Goal: Navigation & Orientation: Find specific page/section

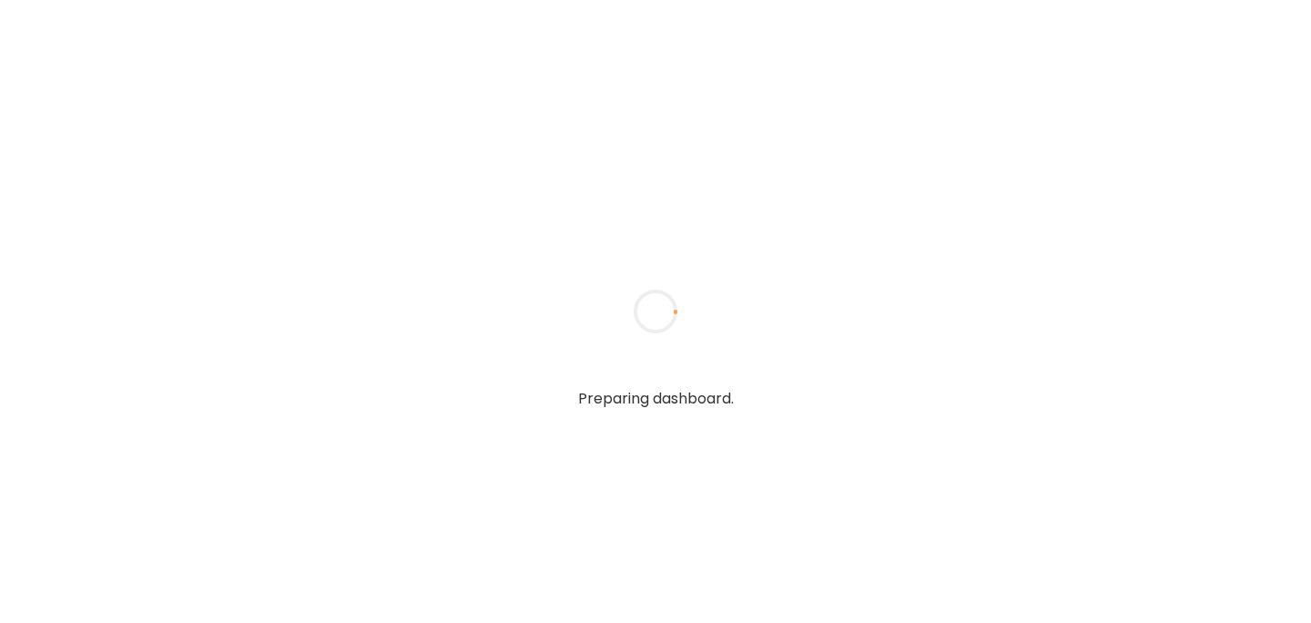
type input "******"
type input "**********"
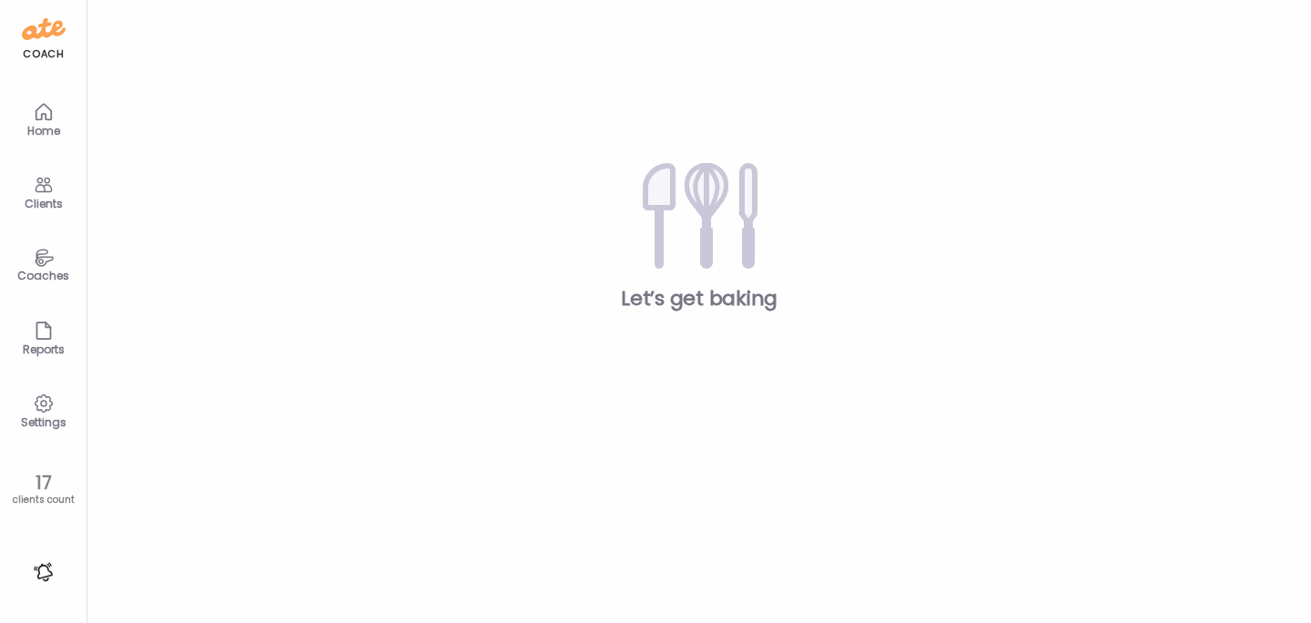
type input "**********"
click at [45, 199] on div "Clients" at bounding box center [44, 204] width 66 height 12
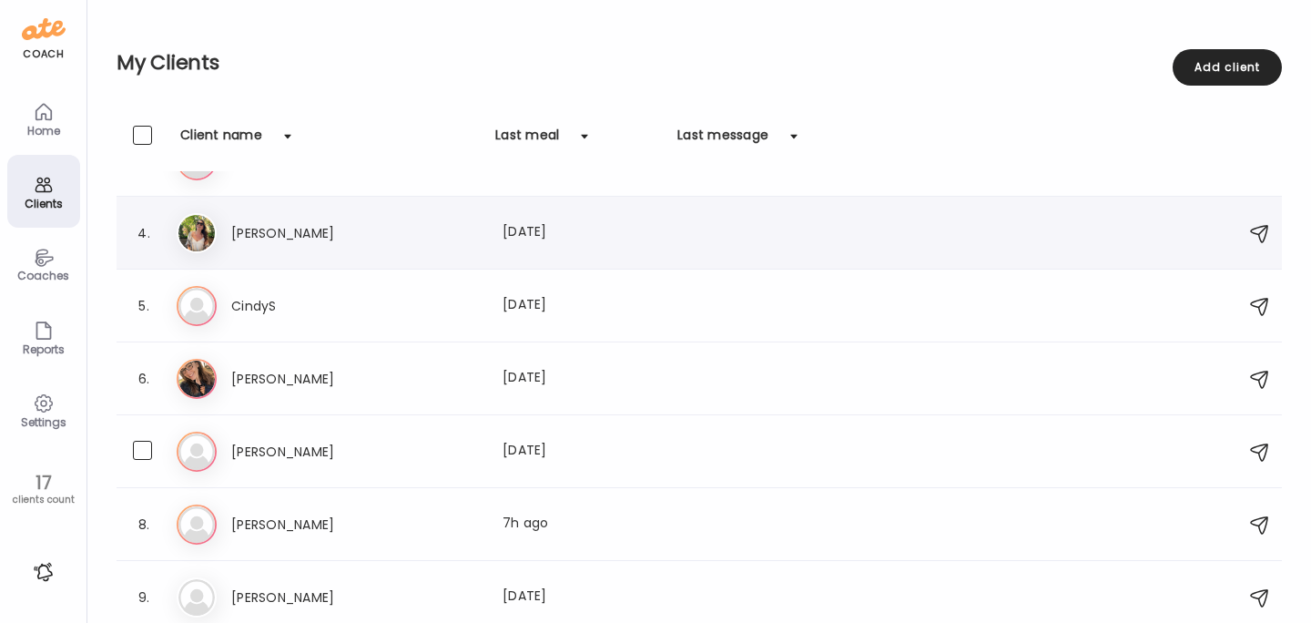
scroll to position [225, 0]
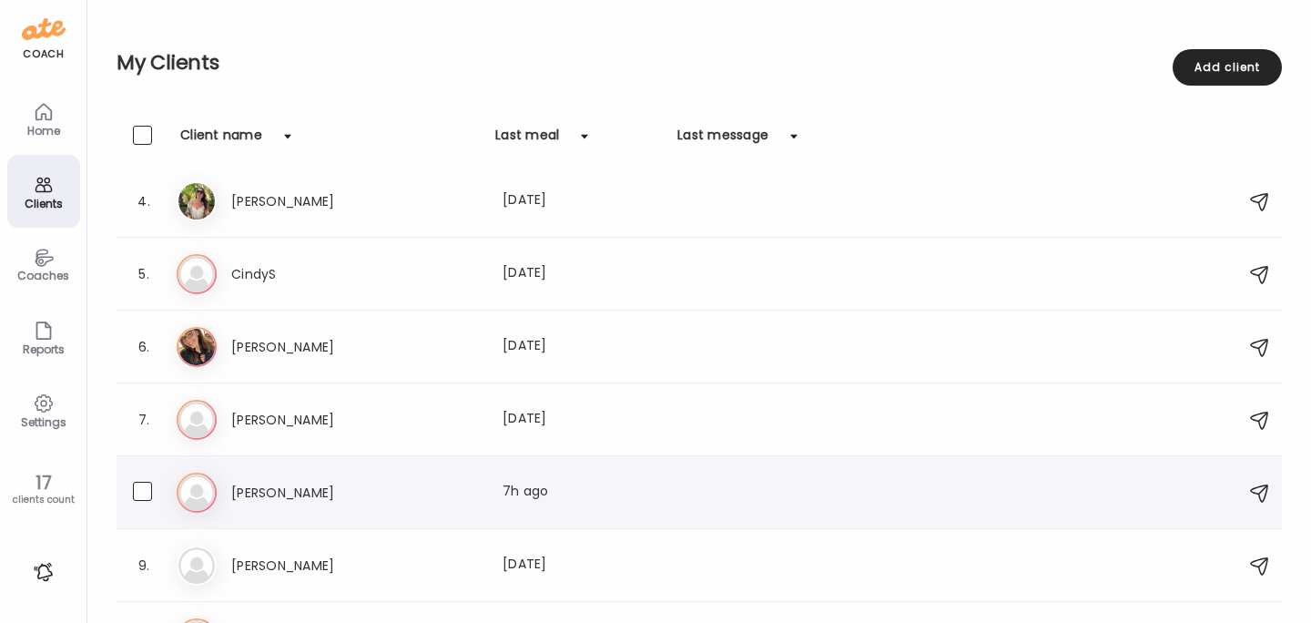
click at [289, 509] on div "[PERSON_NAME] Last meal: 7h ago" at bounding box center [702, 492] width 1050 height 40
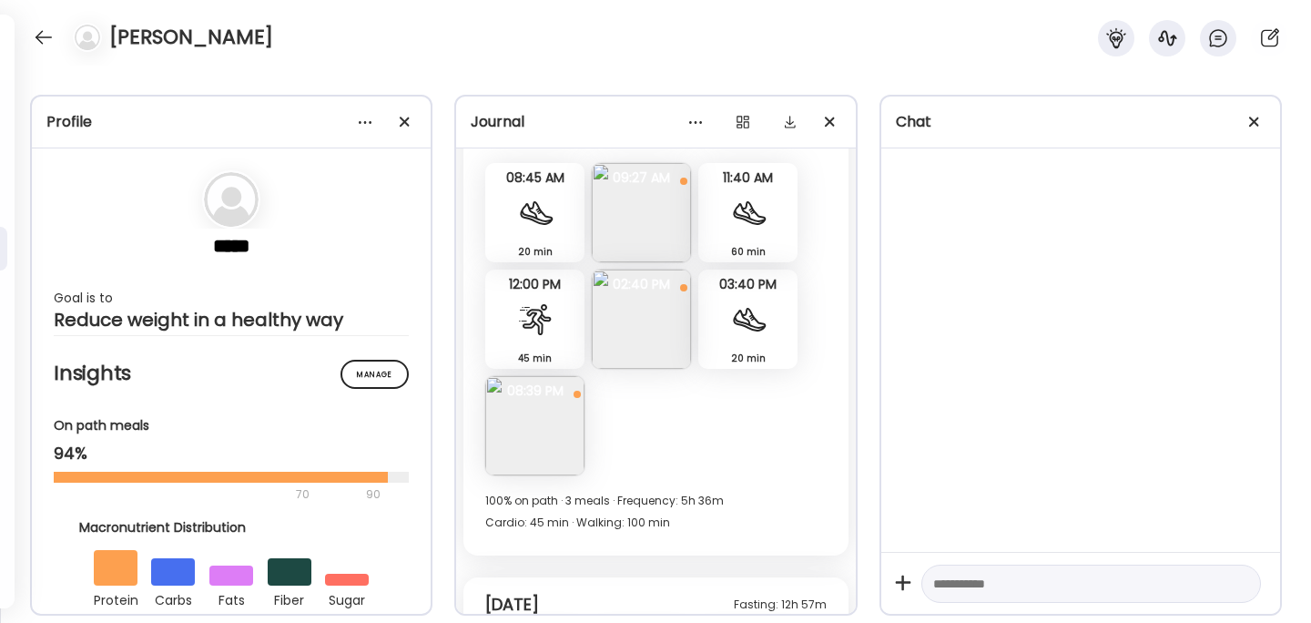
scroll to position [13795, 0]
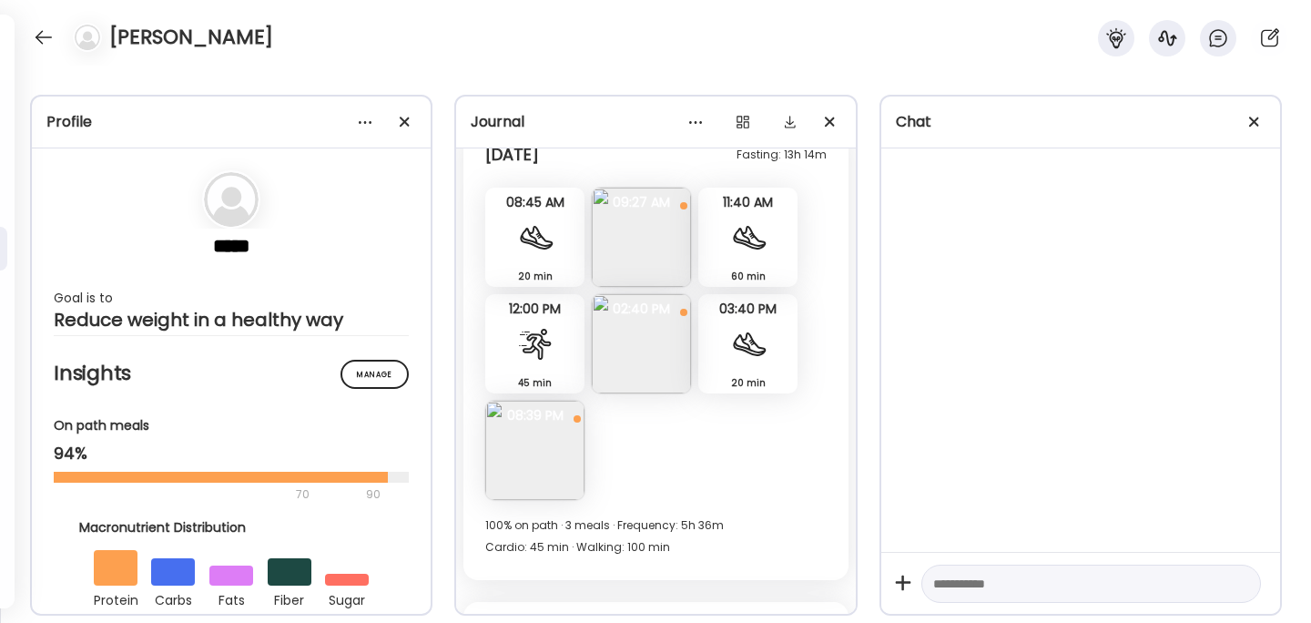
click at [648, 247] on img at bounding box center [641, 237] width 99 height 99
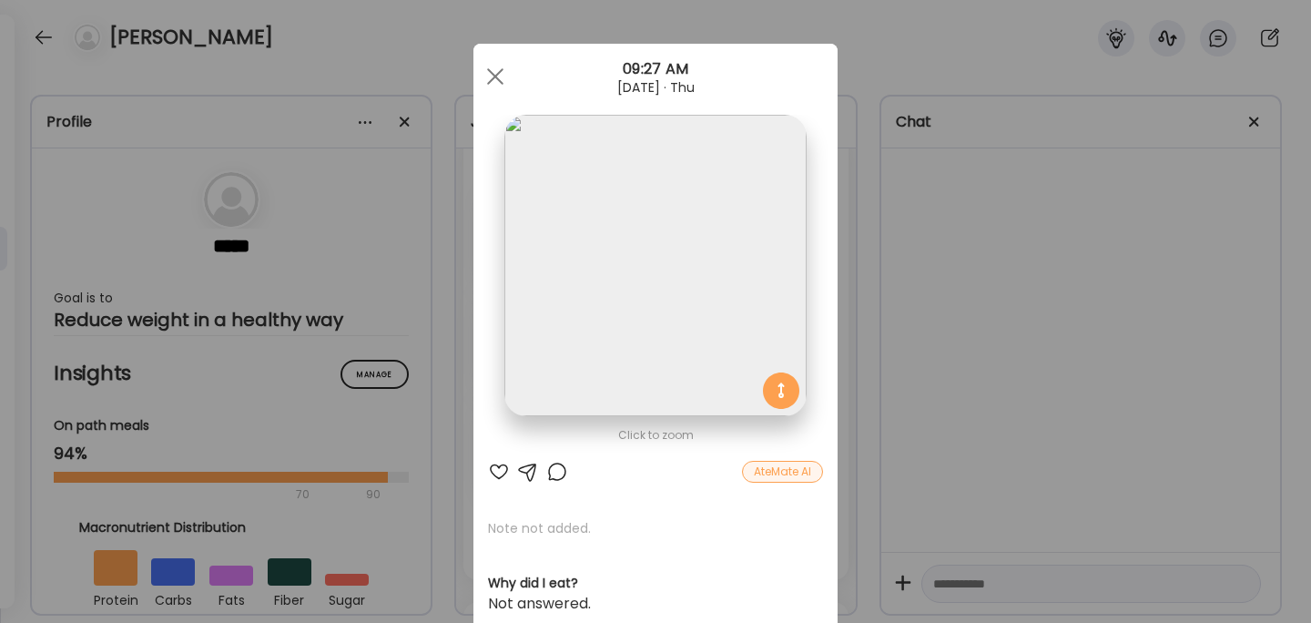
click at [902, 312] on div "Ate Coach Dashboard Wahoo! It’s official Take a moment to set up your Coach Pro…" at bounding box center [655, 311] width 1311 height 623
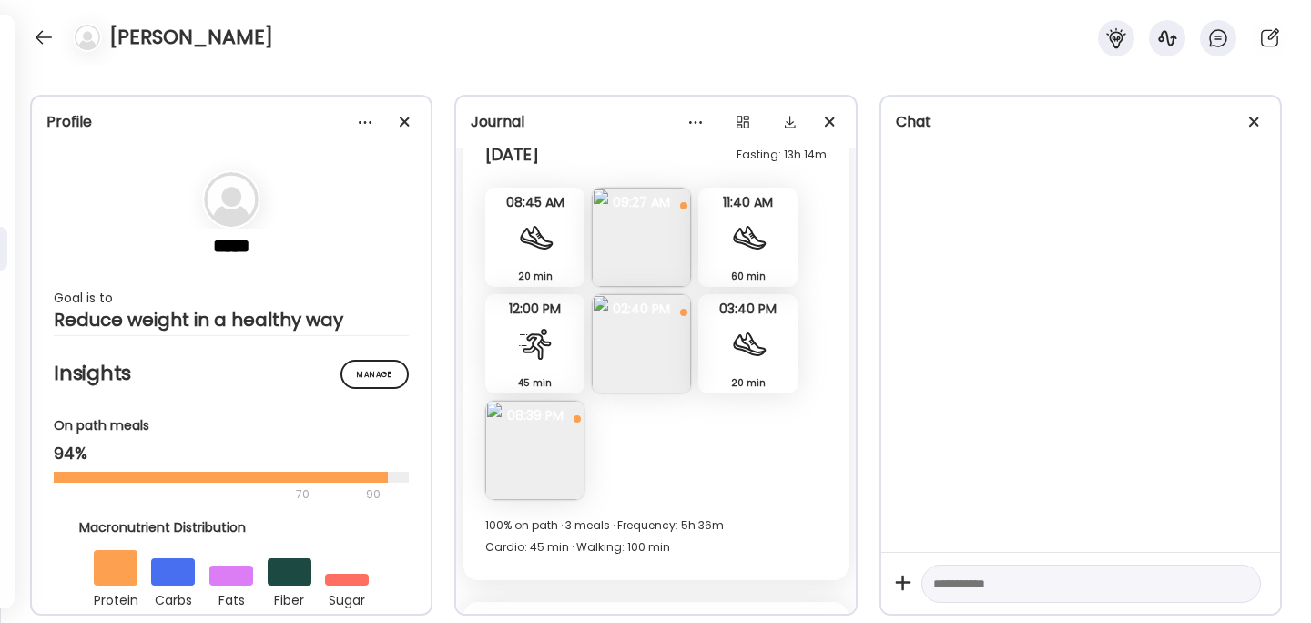
click at [557, 443] on img at bounding box center [534, 450] width 99 height 99
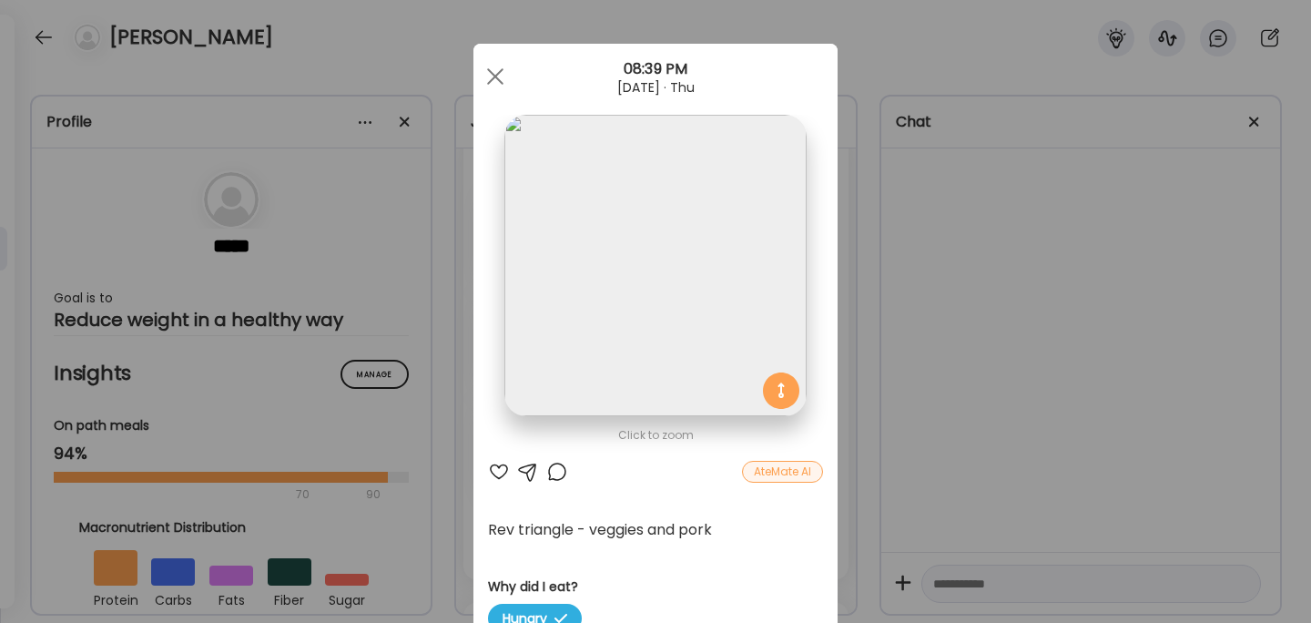
click at [930, 337] on div "Ate Coach Dashboard Wahoo! It’s official Take a moment to set up your Coach Pro…" at bounding box center [655, 311] width 1311 height 623
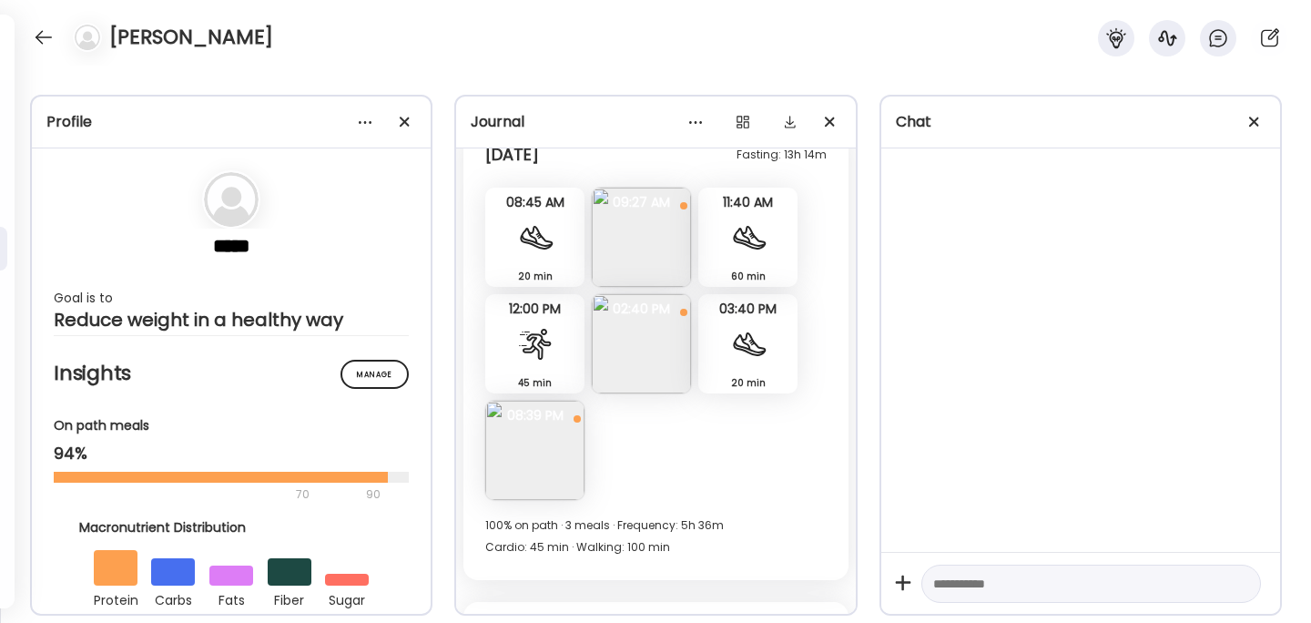
click at [520, 449] on img at bounding box center [534, 450] width 99 height 99
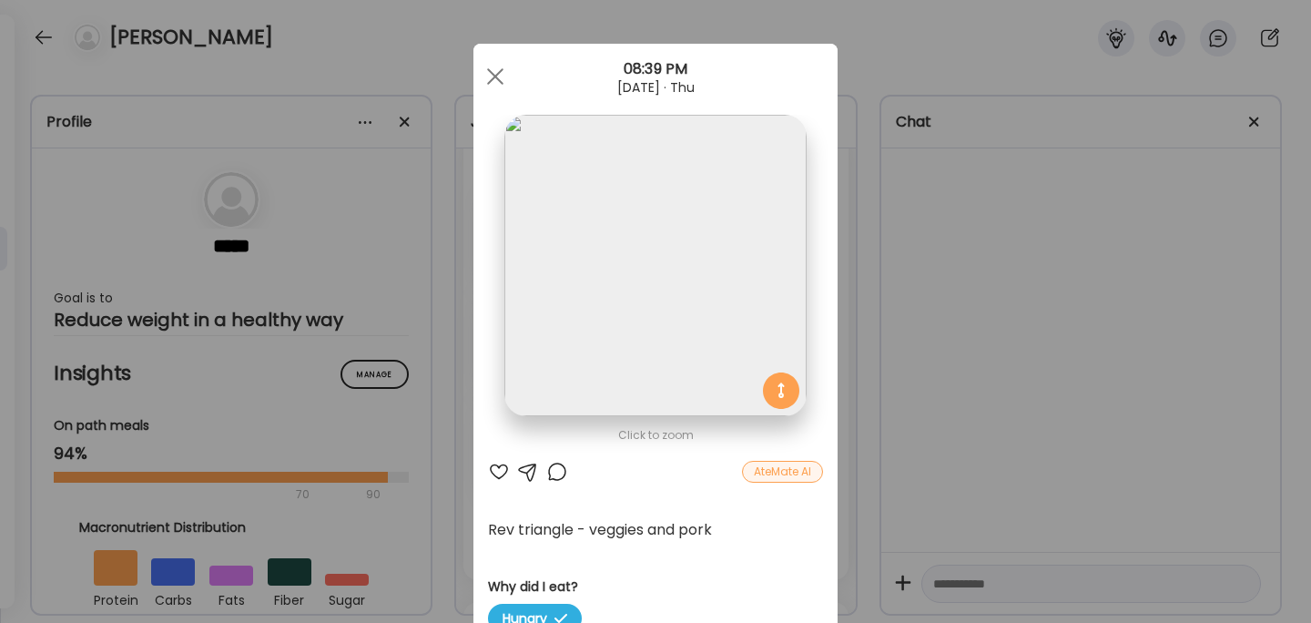
click at [942, 342] on div "Ate Coach Dashboard Wahoo! It’s official Take a moment to set up your Coach Pro…" at bounding box center [655, 311] width 1311 height 623
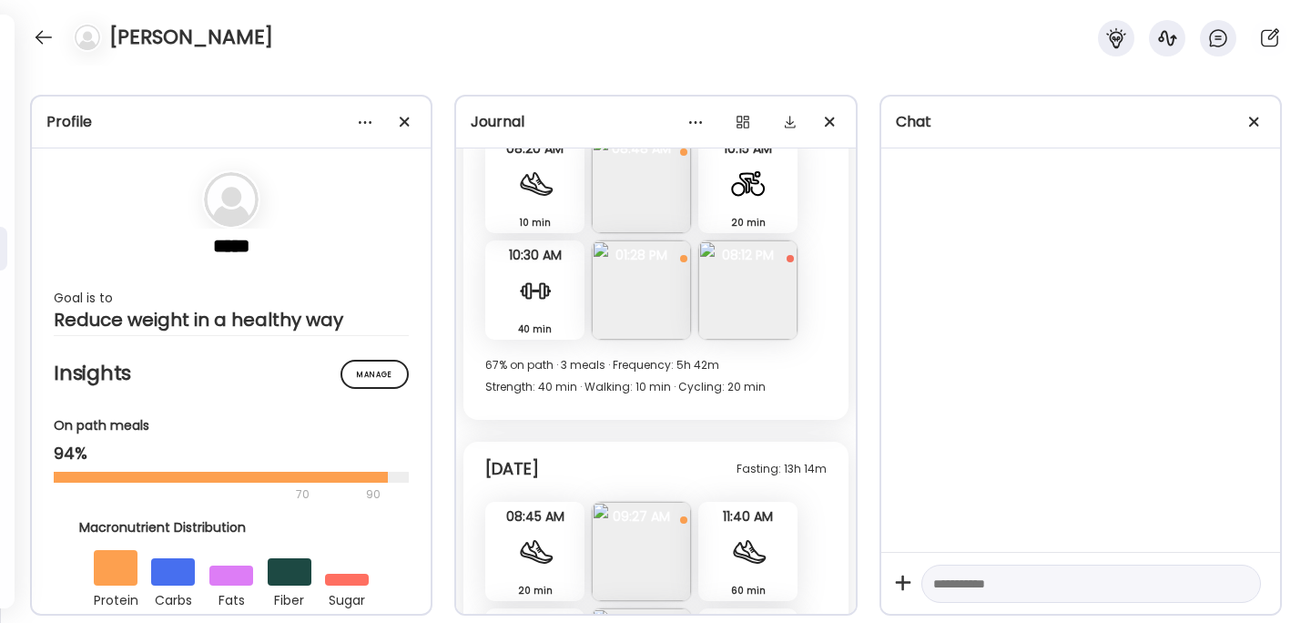
scroll to position [13473, 0]
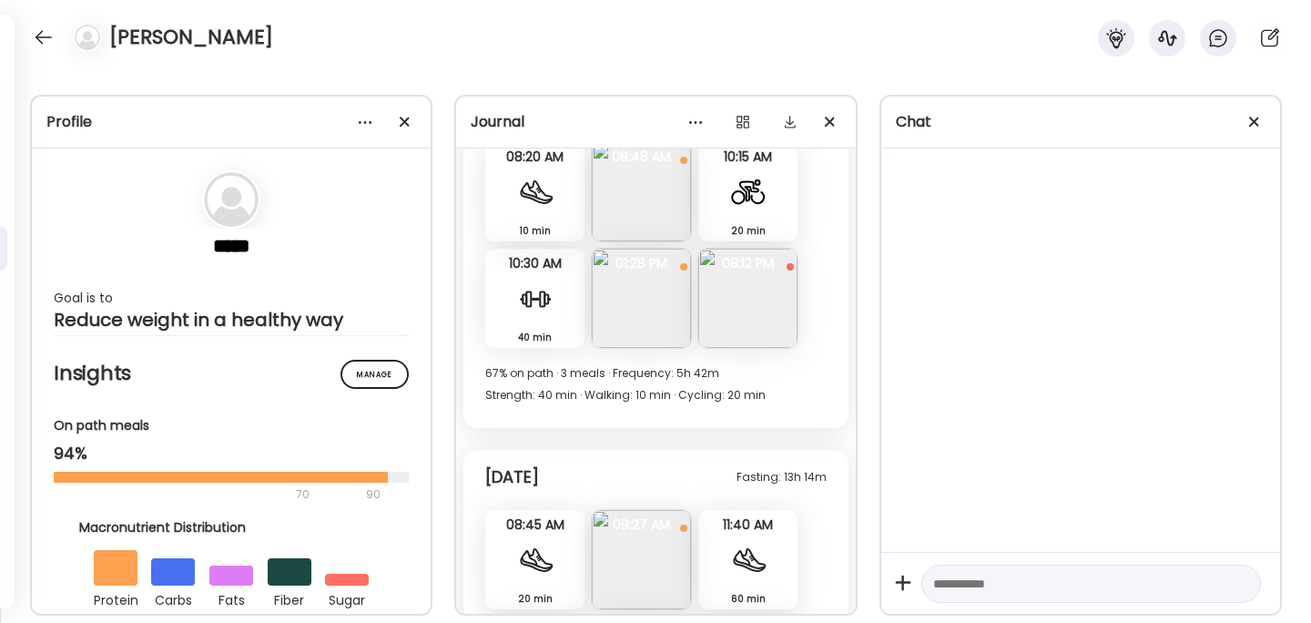
click at [756, 316] on img at bounding box center [747, 298] width 99 height 99
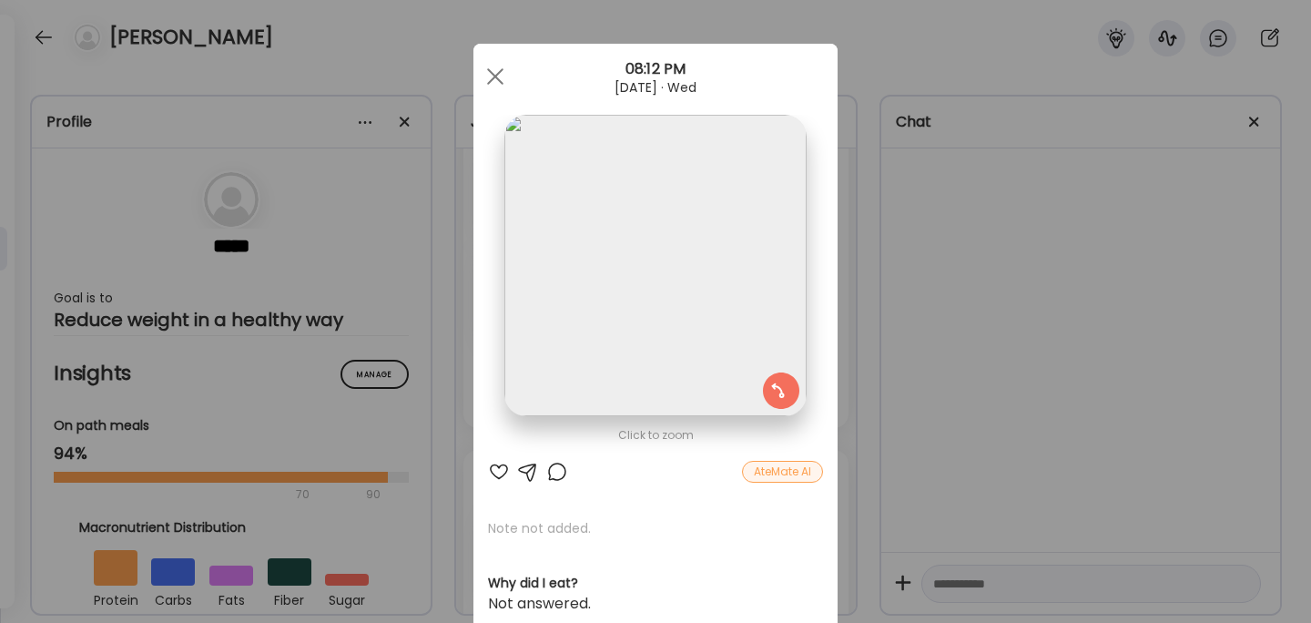
click at [983, 339] on div "Ate Coach Dashboard Wahoo! It’s official Take a moment to set up your Coach Pro…" at bounding box center [655, 311] width 1311 height 623
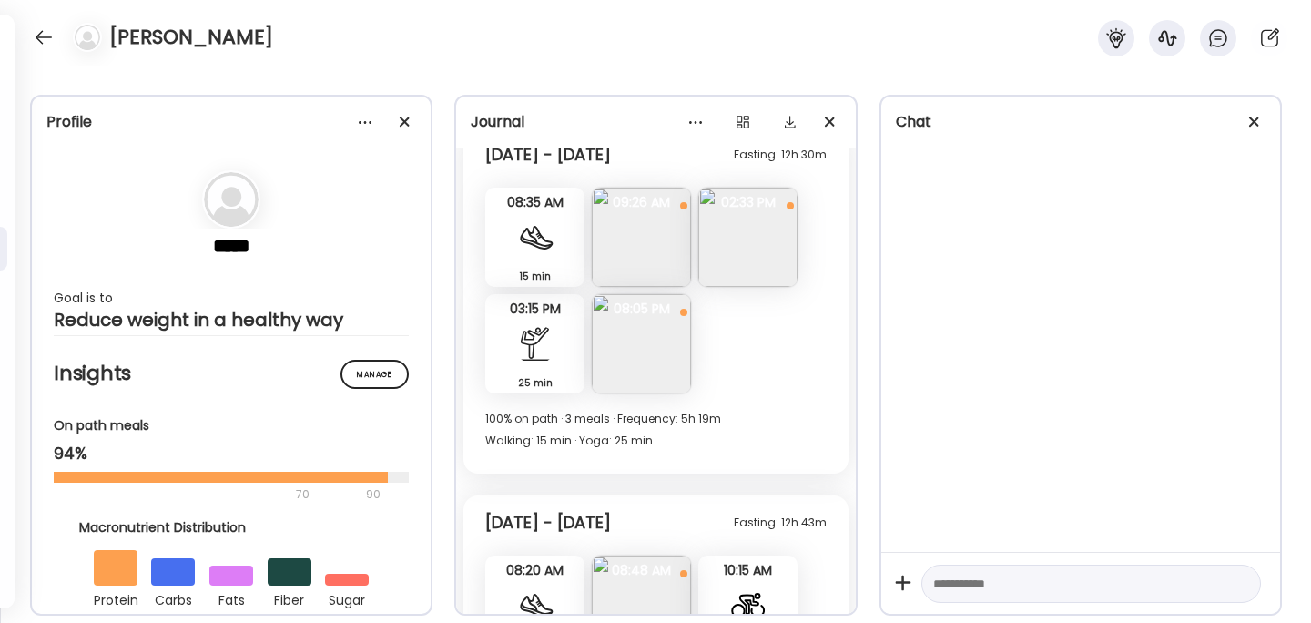
scroll to position [13029, 0]
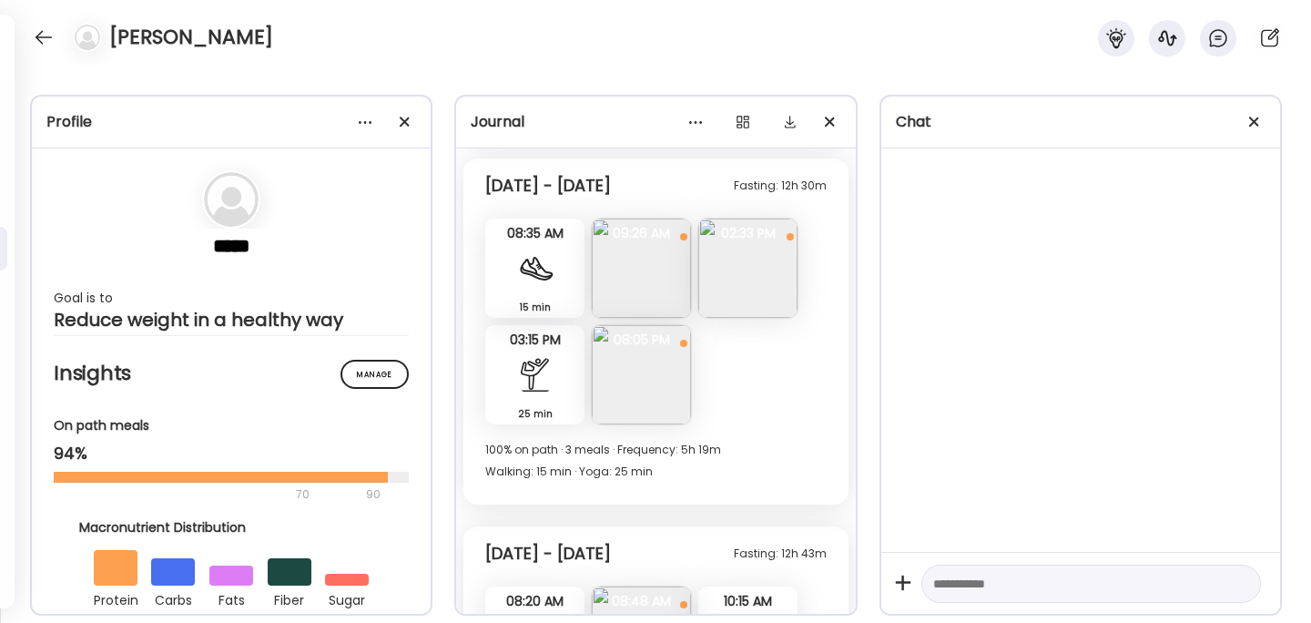
click at [644, 373] on img at bounding box center [641, 374] width 99 height 99
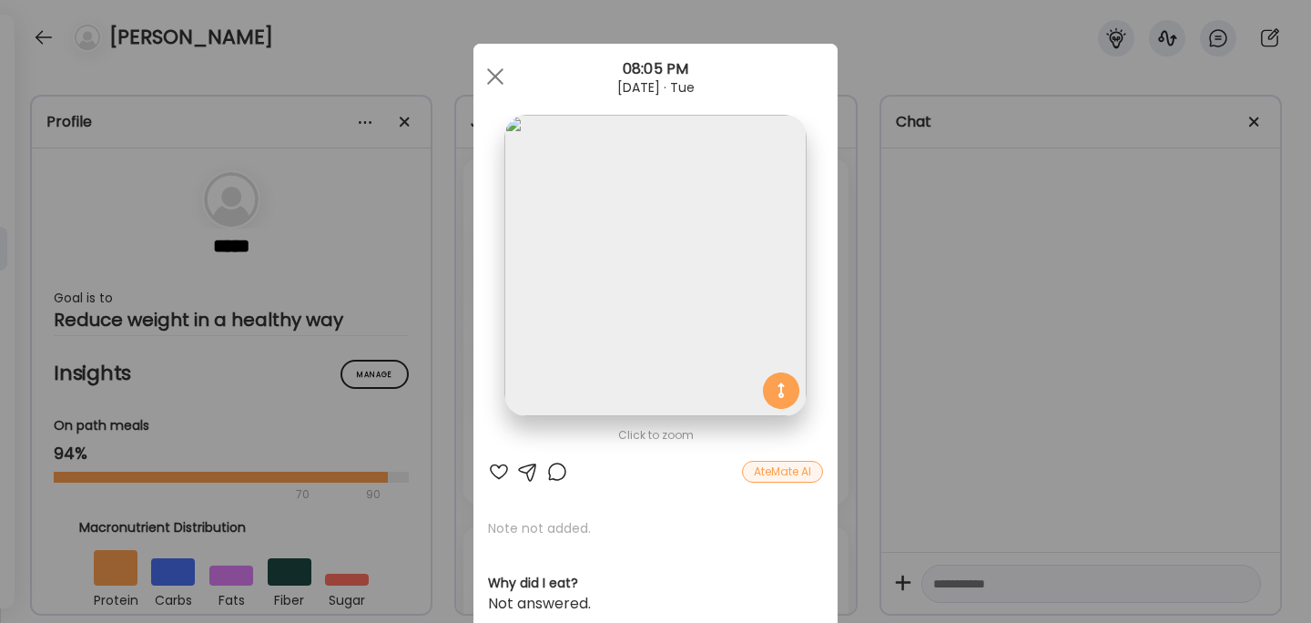
click at [927, 401] on div "Ate Coach Dashboard Wahoo! It’s official Take a moment to set up your Coach Pro…" at bounding box center [655, 311] width 1311 height 623
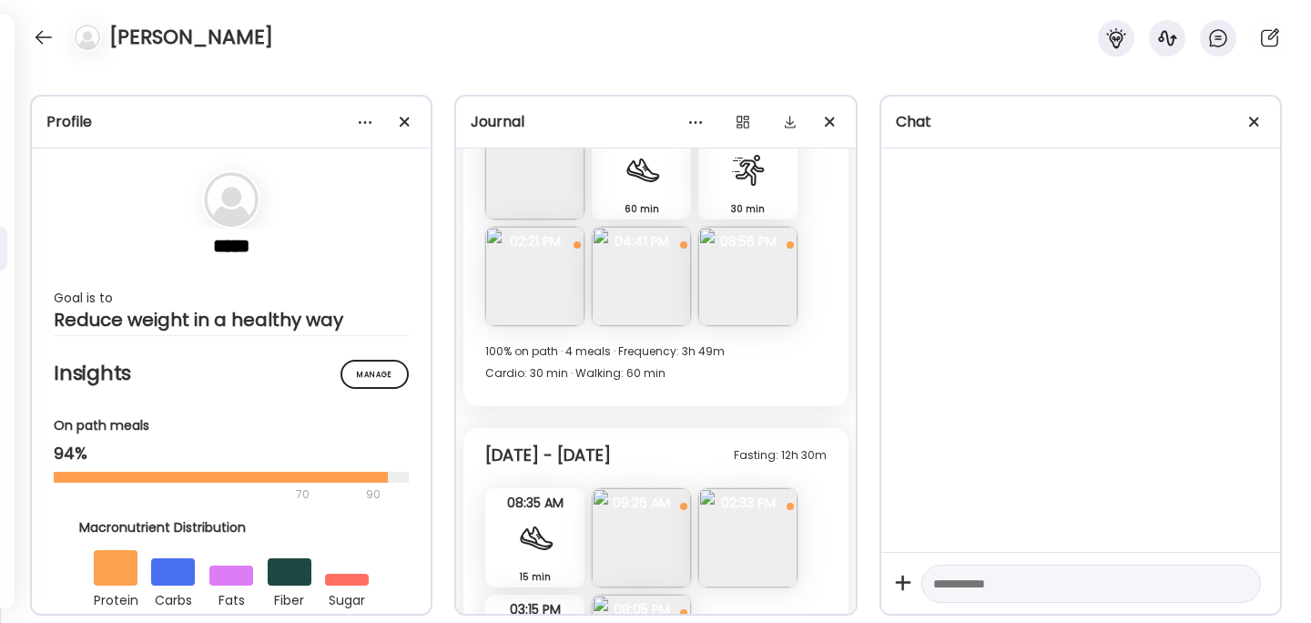
scroll to position [12758, 0]
click at [755, 266] on img at bounding box center [747, 277] width 99 height 99
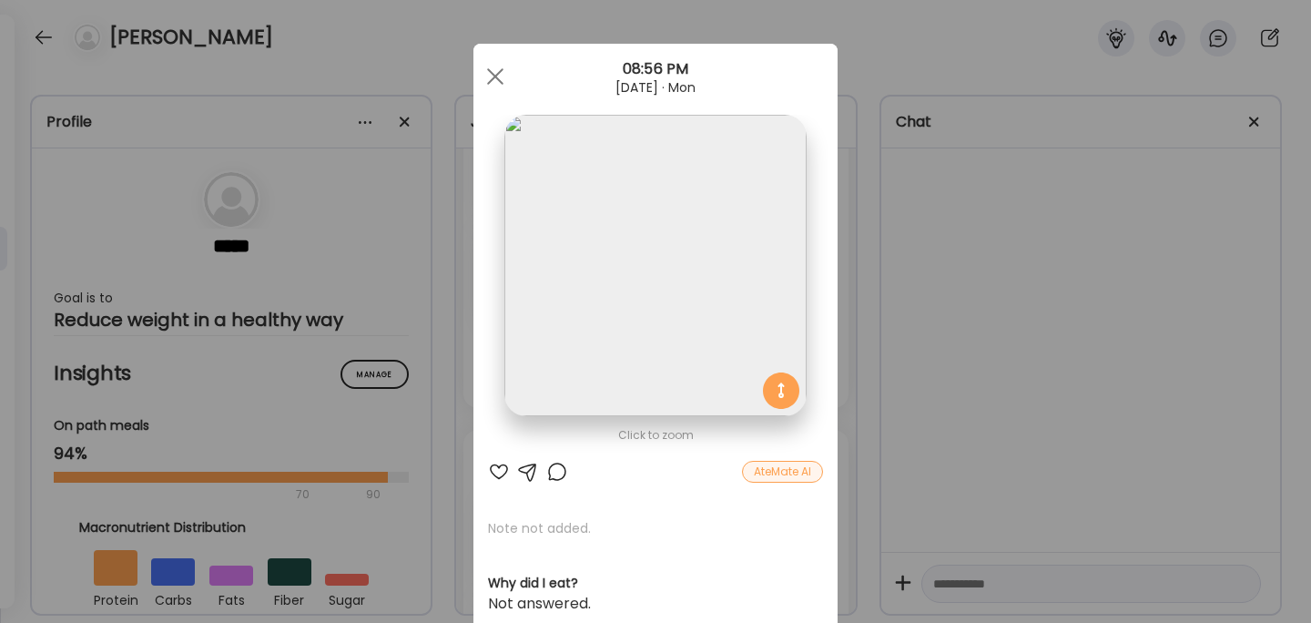
click at [925, 331] on div "Ate Coach Dashboard Wahoo! It’s official Take a moment to set up your Coach Pro…" at bounding box center [655, 311] width 1311 height 623
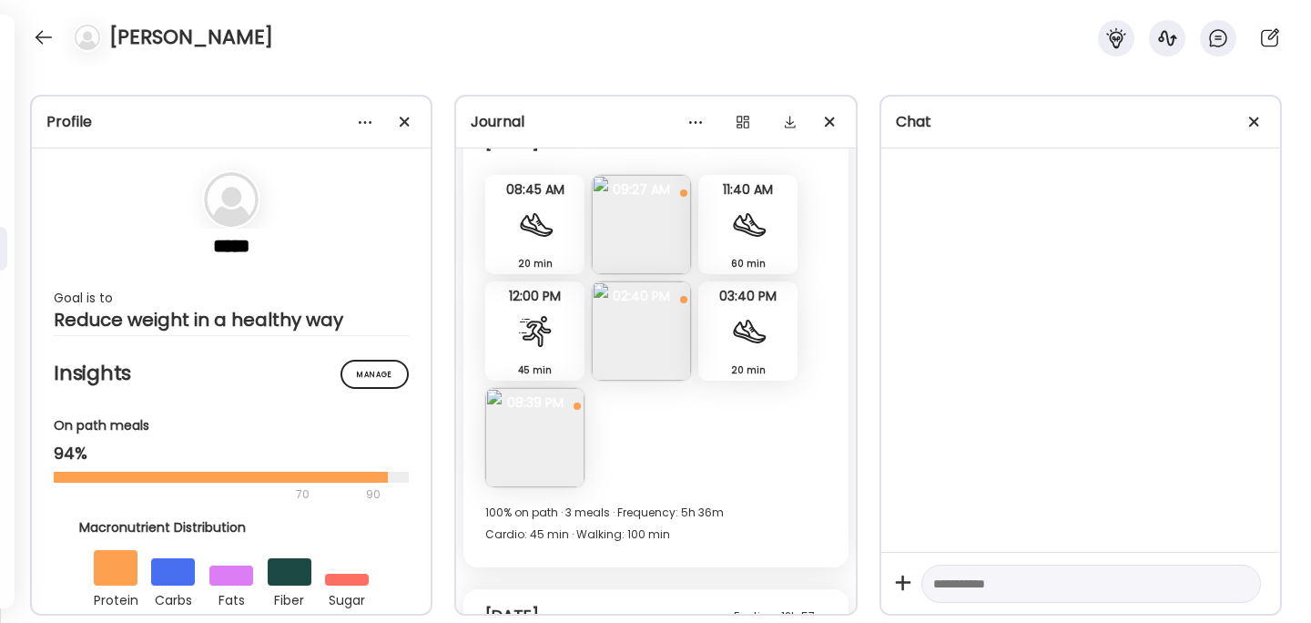
scroll to position [13786, 0]
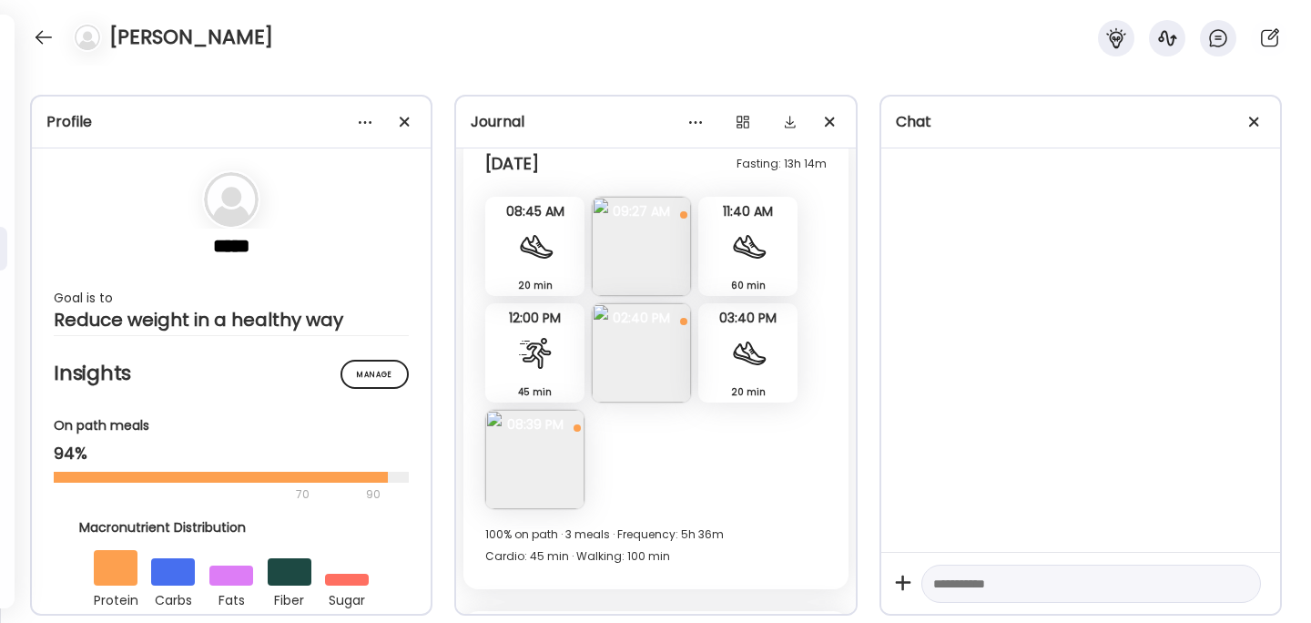
click at [534, 459] on img at bounding box center [534, 459] width 99 height 99
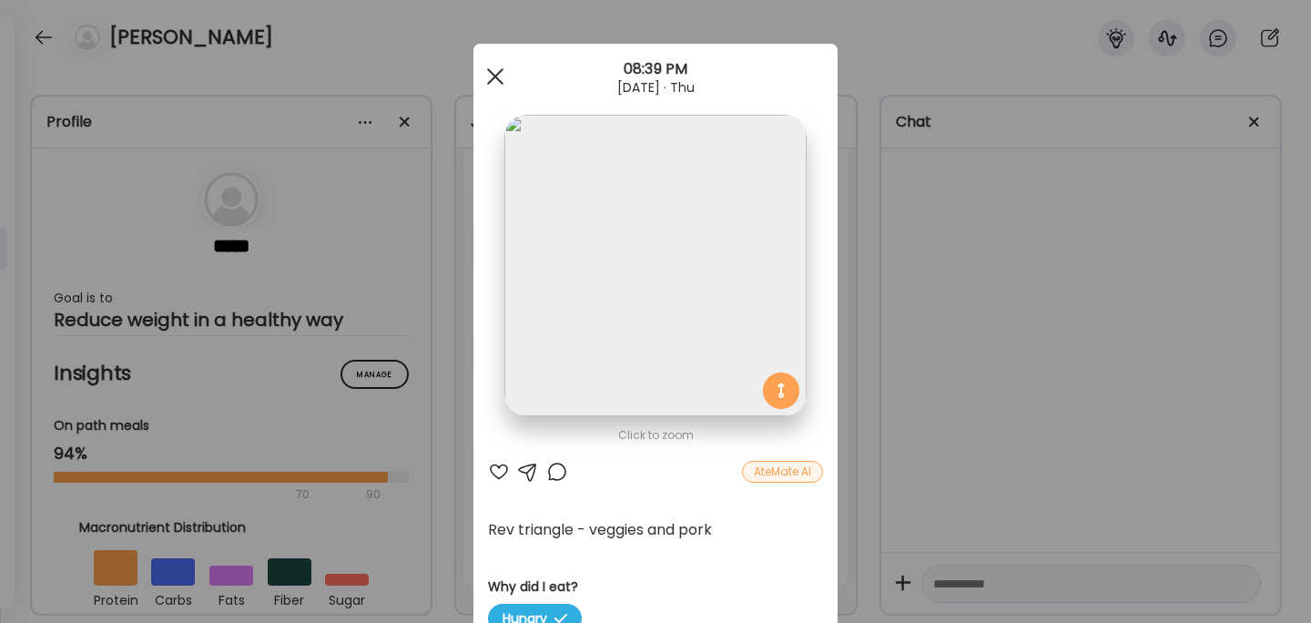
click at [499, 70] on span at bounding box center [495, 76] width 16 height 16
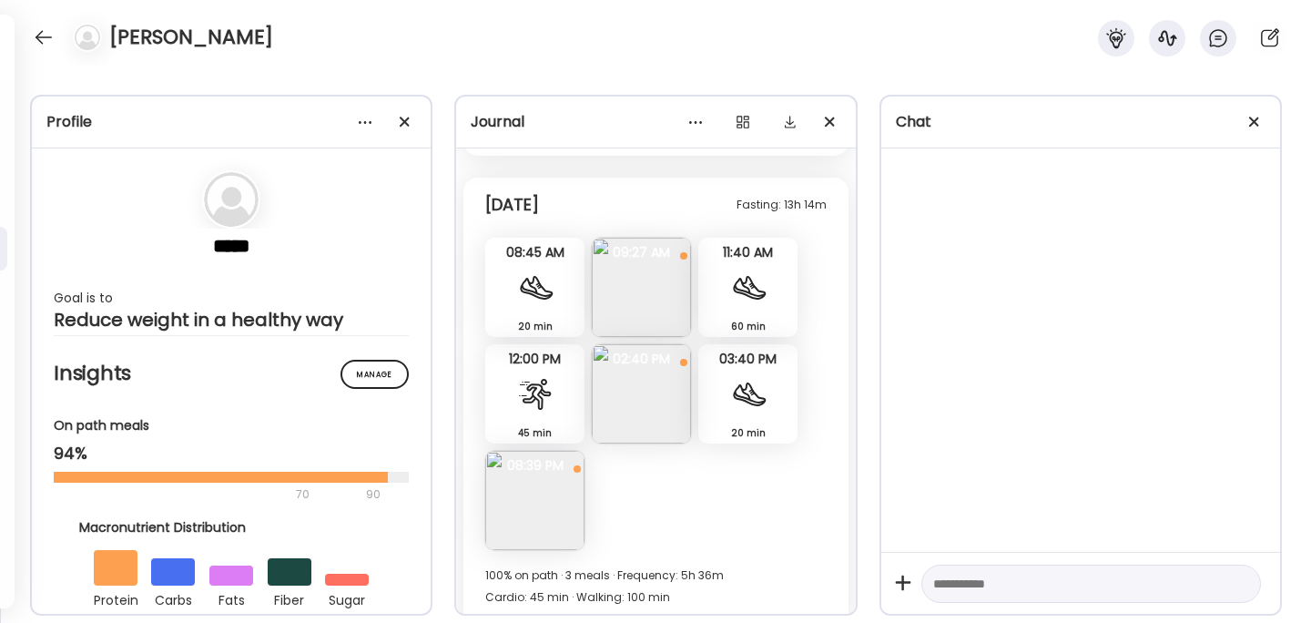
scroll to position [13743, 0]
click at [644, 301] on img at bounding box center [641, 288] width 99 height 99
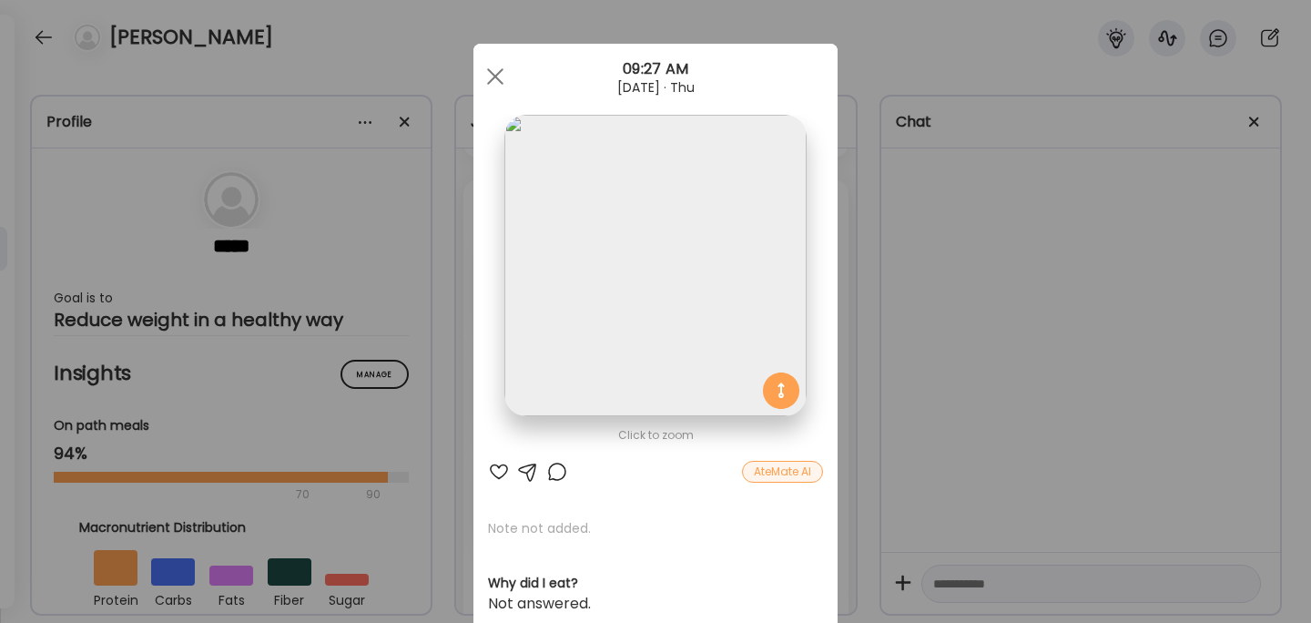
click at [918, 341] on div "Ate Coach Dashboard Wahoo! It’s official Take a moment to set up your Coach Pro…" at bounding box center [655, 311] width 1311 height 623
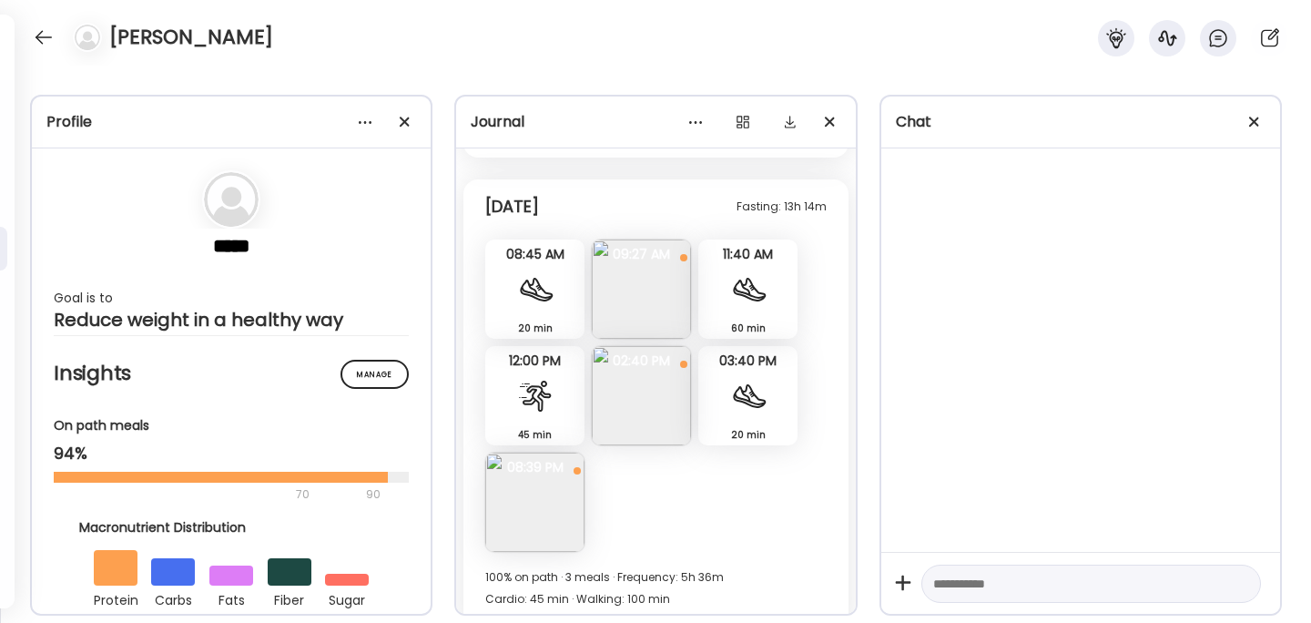
click at [543, 502] on img at bounding box center [534, 501] width 99 height 99
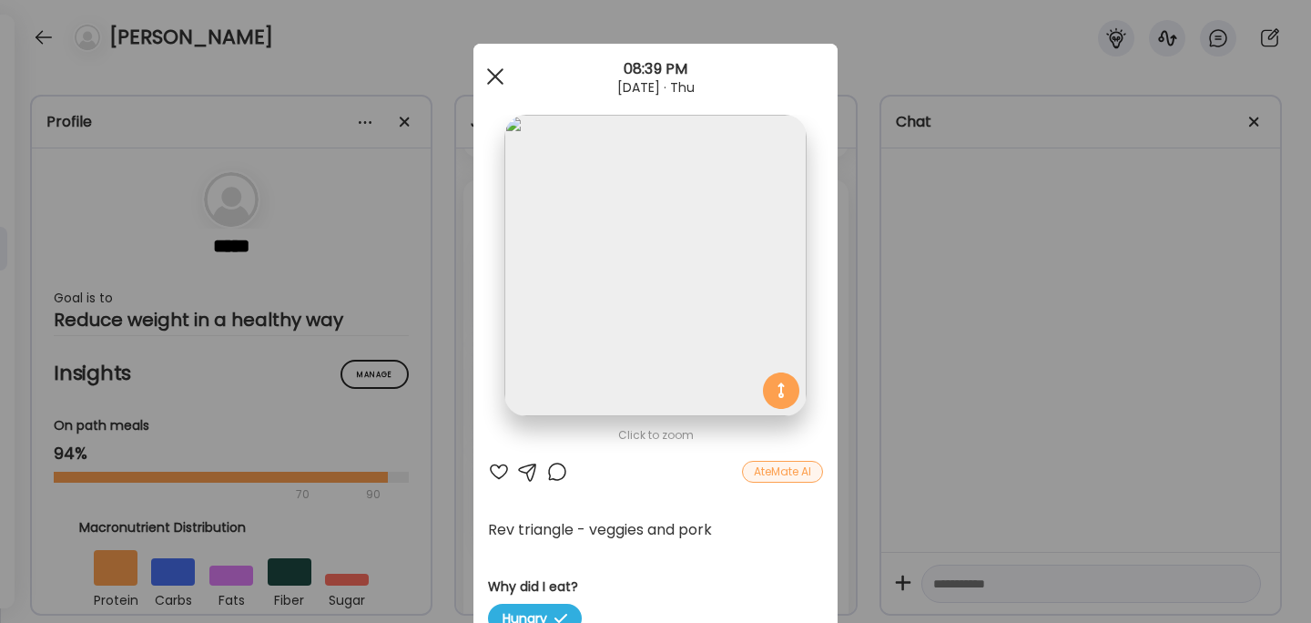
click at [497, 76] on span at bounding box center [495, 76] width 16 height 16
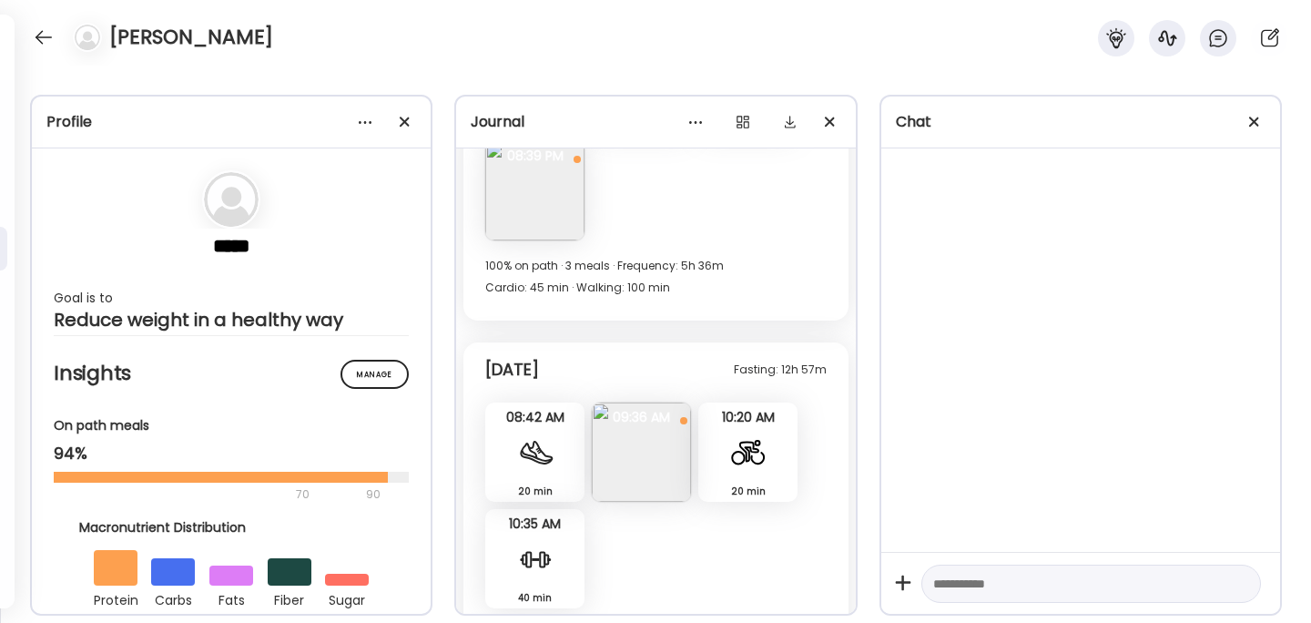
scroll to position [14137, 0]
